Goal: Information Seeking & Learning: Learn about a topic

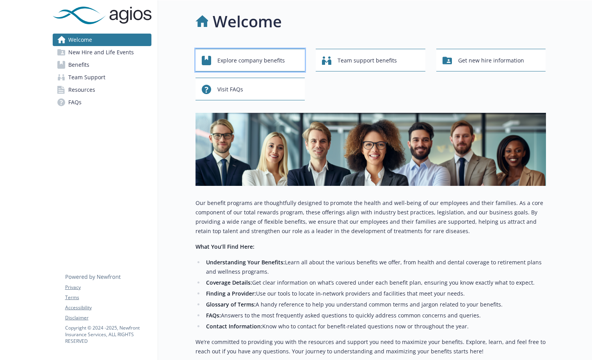
click at [275, 58] on span "Explore company benefits" at bounding box center [251, 60] width 68 height 15
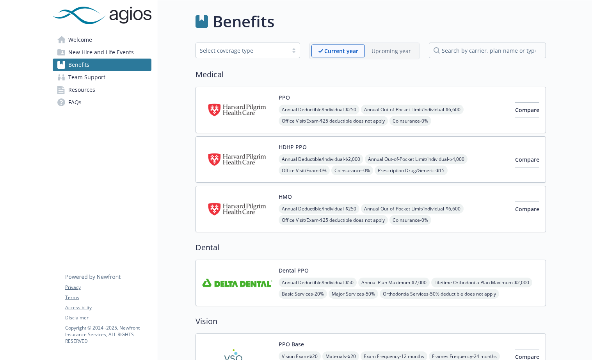
click at [85, 36] on span "Welcome" at bounding box center [80, 40] width 24 height 12
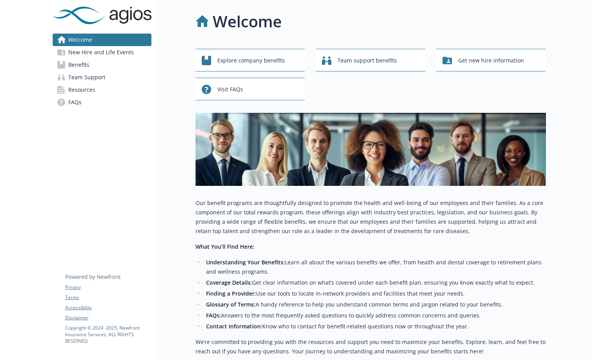
click at [68, 64] on span "Benefits" at bounding box center [78, 65] width 21 height 12
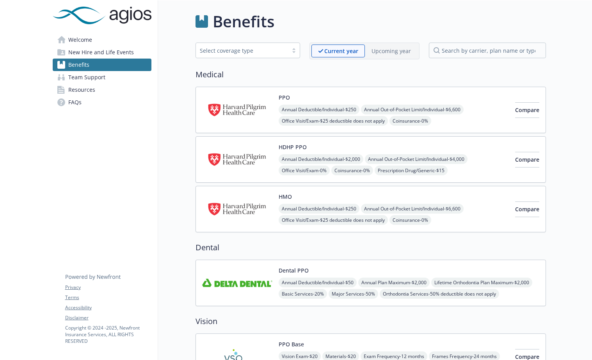
click at [342, 53] on p "Current year" at bounding box center [341, 51] width 34 height 8
click at [379, 52] on p "Upcoming year" at bounding box center [391, 51] width 39 height 8
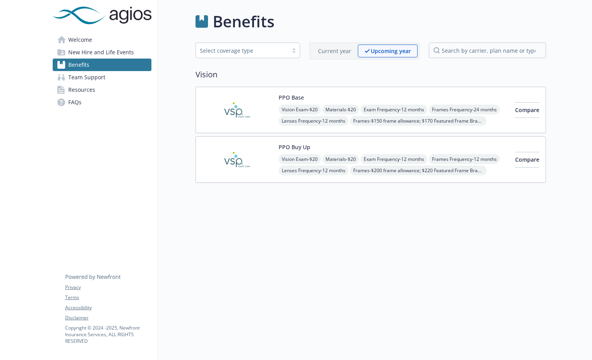
click at [339, 50] on p "Current year" at bounding box center [334, 51] width 33 height 8
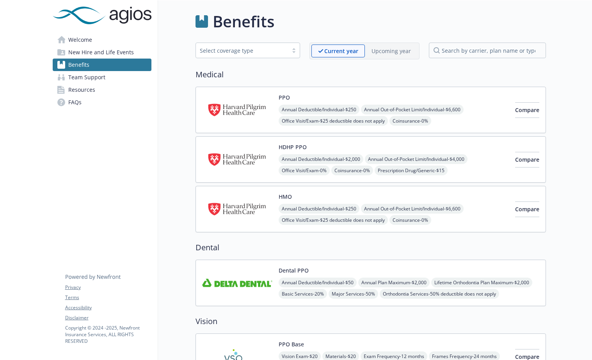
click at [272, 46] on div "Select coverage type" at bounding box center [242, 50] width 84 height 8
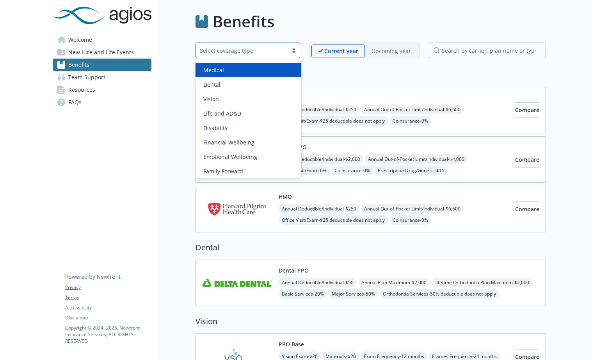
click at [272, 46] on div "Select coverage type" at bounding box center [242, 50] width 84 height 8
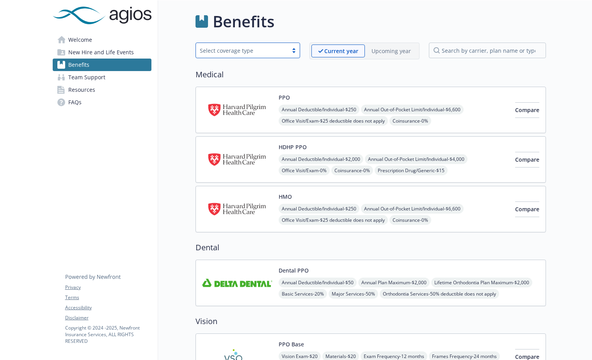
click at [314, 70] on h2 "Medical" at bounding box center [371, 75] width 350 height 12
click at [95, 20] on img at bounding box center [102, 16] width 99 height 18
click at [78, 42] on span "Welcome" at bounding box center [80, 40] width 24 height 12
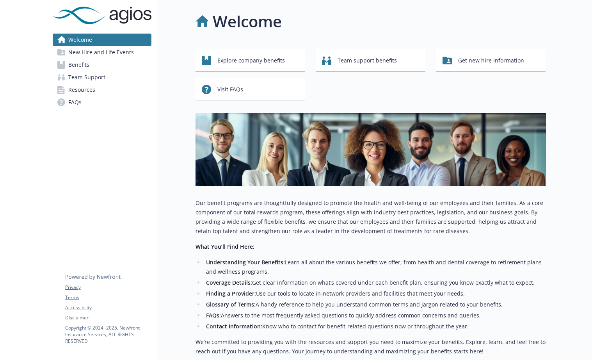
click at [65, 64] on icon at bounding box center [61, 65] width 8 height 8
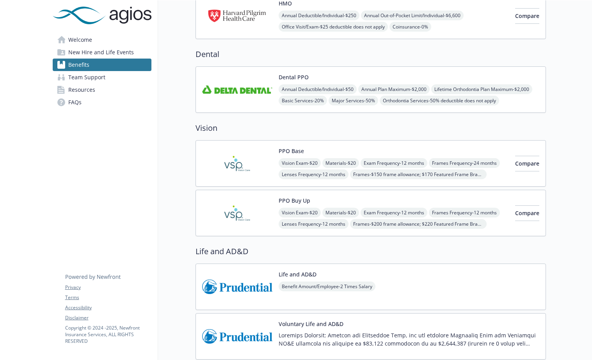
scroll to position [195, 0]
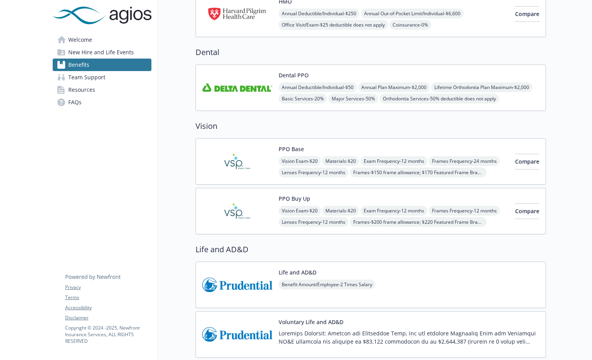
click at [239, 206] on img at bounding box center [237, 210] width 70 height 33
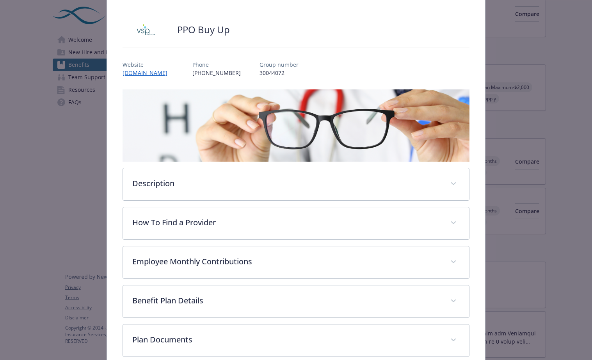
scroll to position [4, 0]
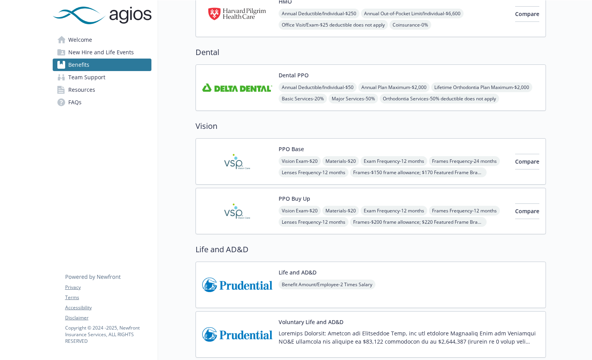
click at [70, 100] on span "FAQs" at bounding box center [74, 102] width 13 height 12
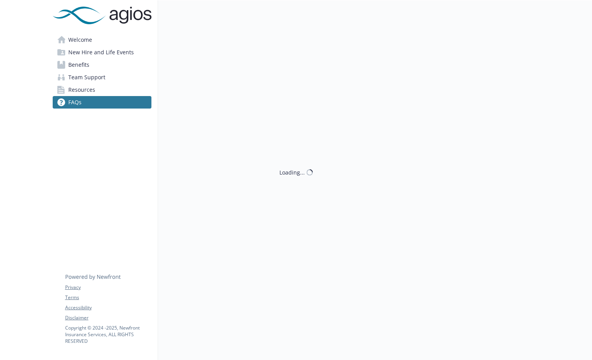
scroll to position [195, 0]
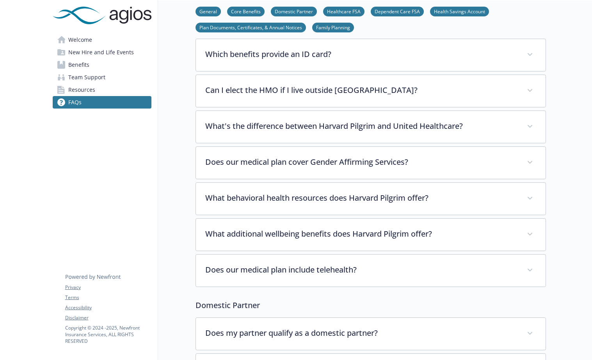
click at [75, 40] on span "Welcome" at bounding box center [80, 40] width 24 height 12
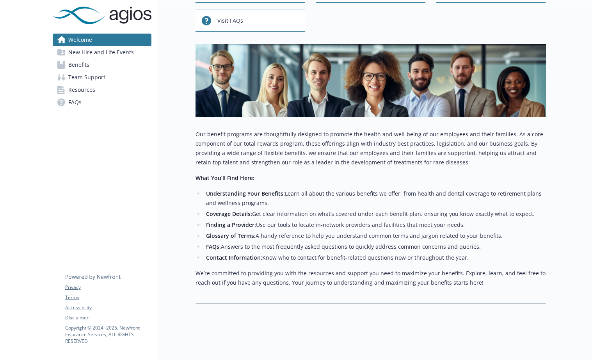
scroll to position [75, 0]
click at [227, 14] on span "Visit FAQs" at bounding box center [230, 20] width 26 height 15
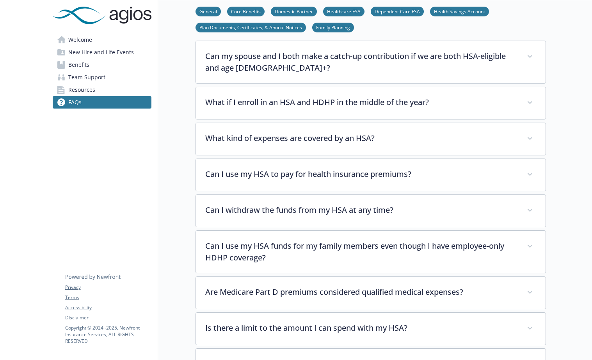
scroll to position [1970, 0]
